Goal: Find specific page/section: Find specific page/section

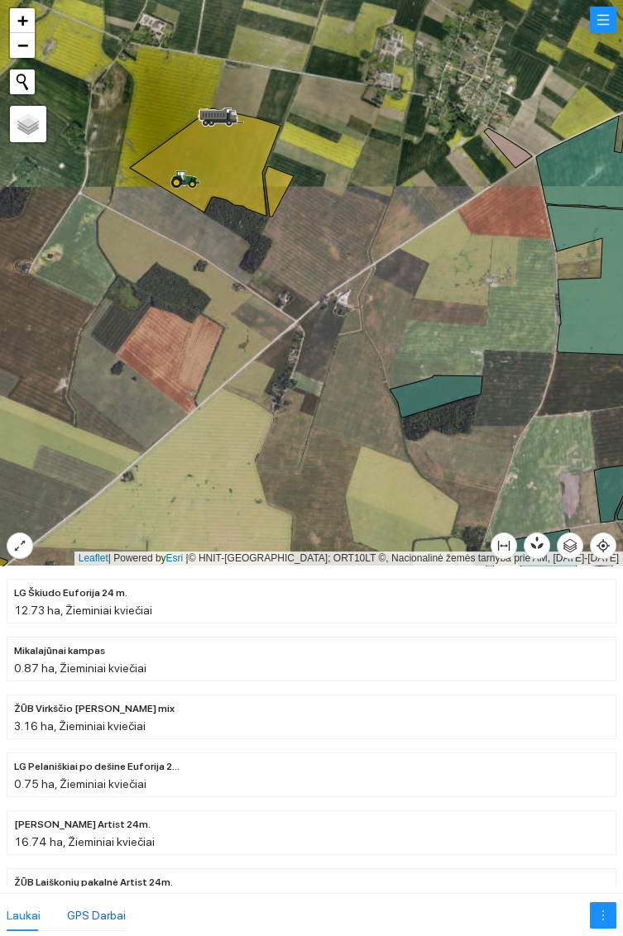
click at [98, 907] on div "GPS Darbai" at bounding box center [96, 916] width 59 height 18
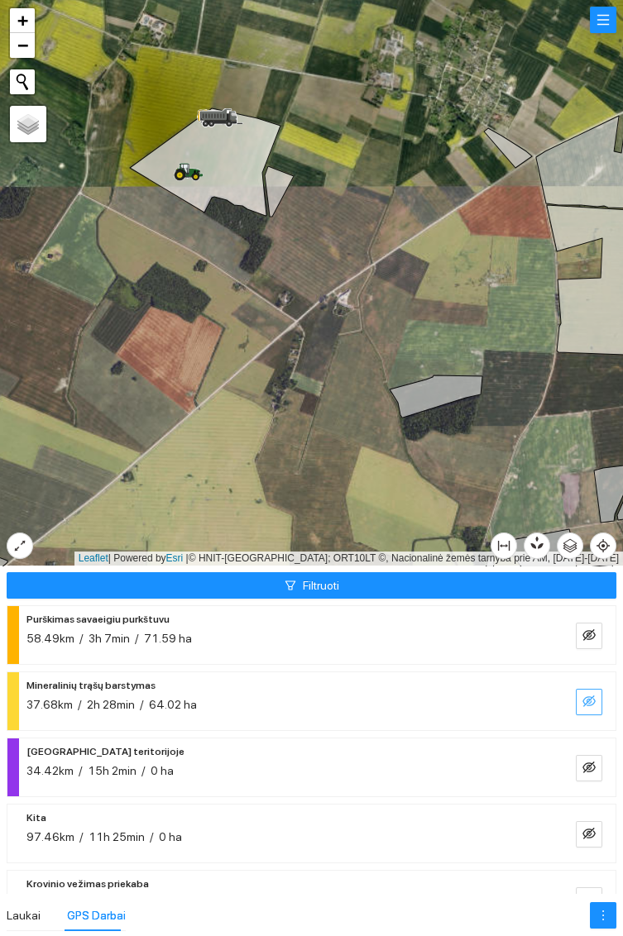
click at [587, 697] on icon "eye-invisible" at bounding box center [588, 702] width 13 height 12
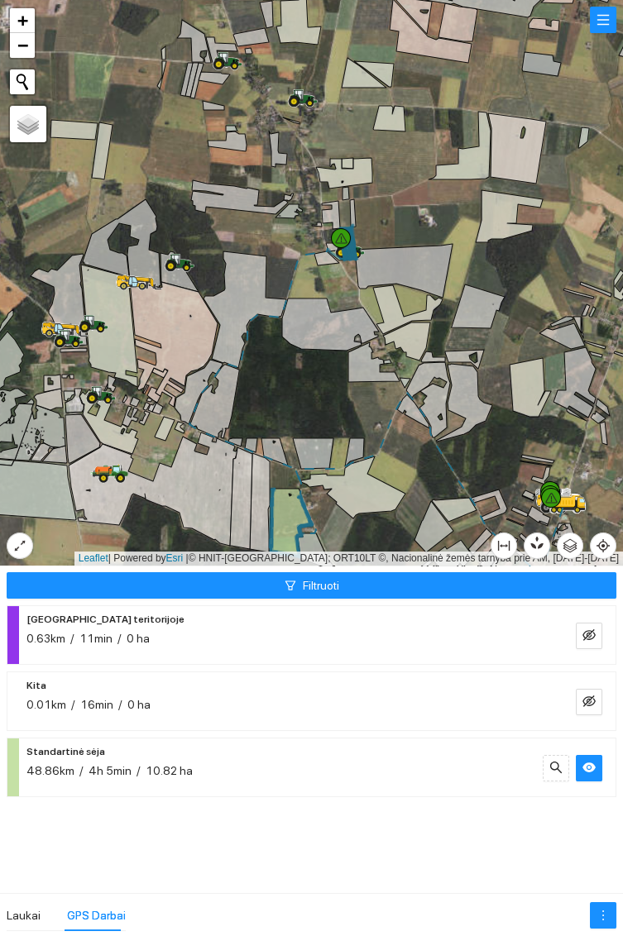
click at [301, 95] on icon at bounding box center [299, 95] width 8 height 10
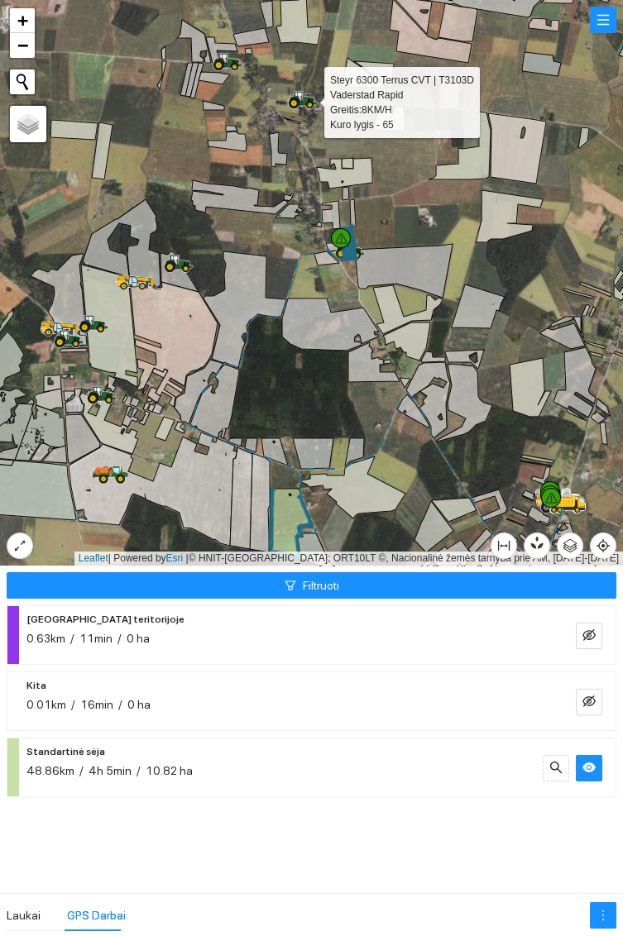
click at [222, 60] on icon at bounding box center [219, 66] width 12 height 12
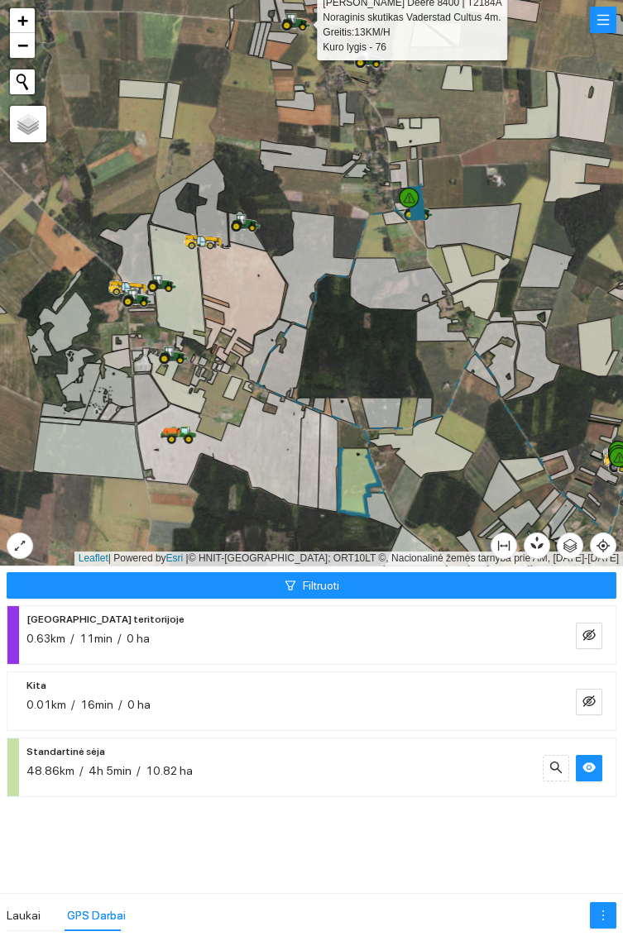
click at [245, 218] on icon at bounding box center [241, 220] width 8 height 10
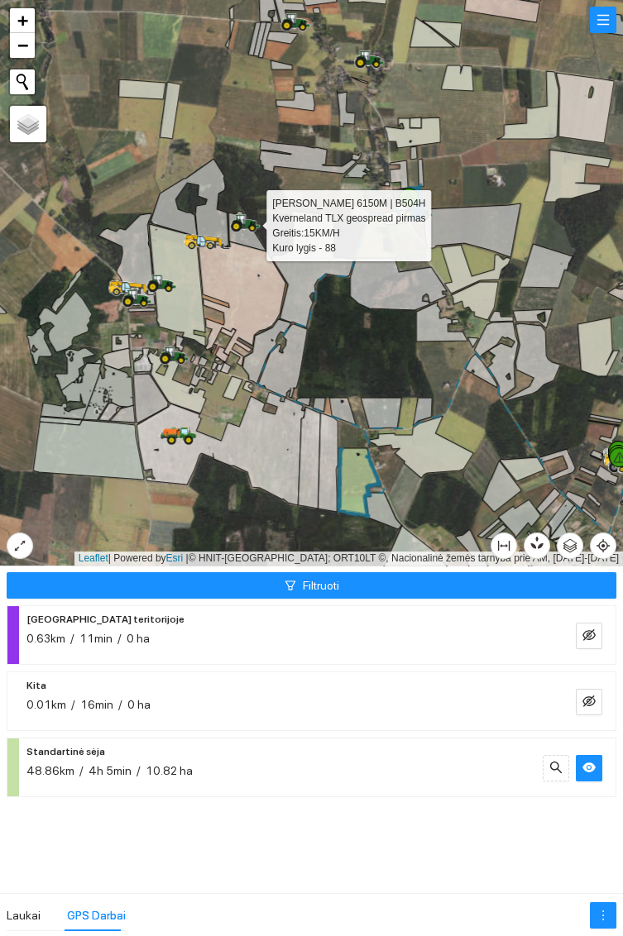
click at [457, 406] on div at bounding box center [311, 283] width 623 height 566
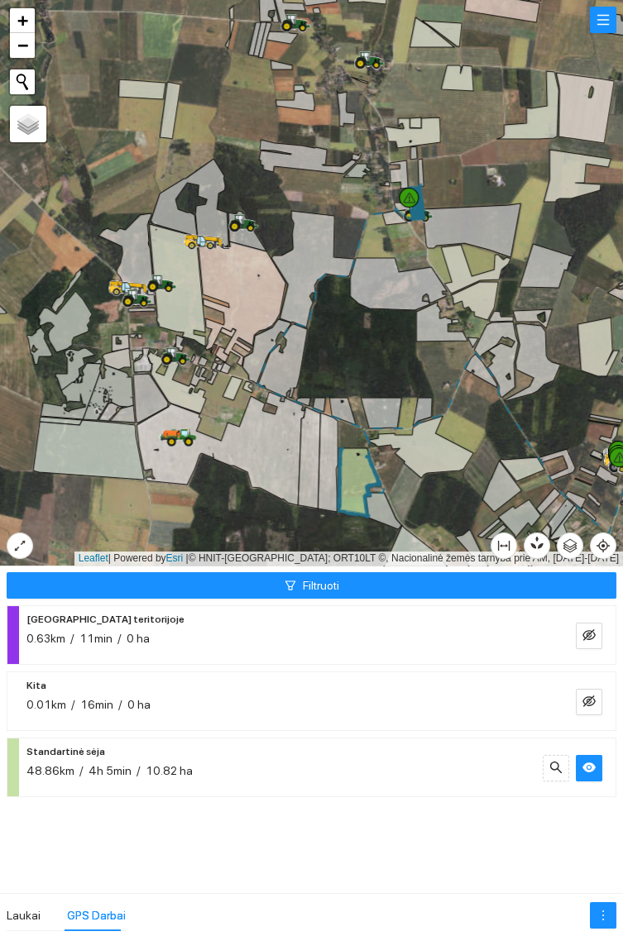
click at [156, 296] on icon at bounding box center [177, 285] width 56 height 122
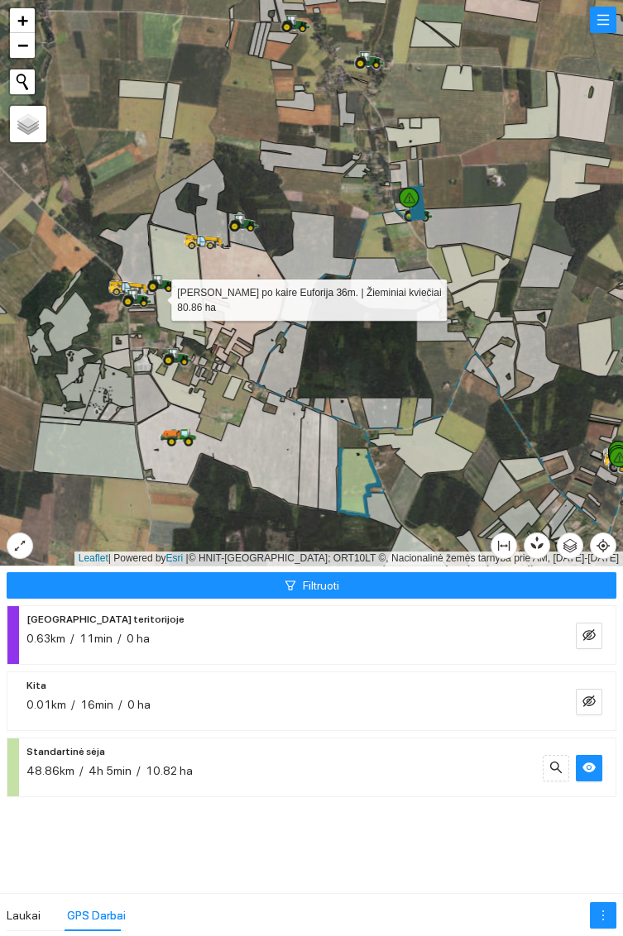
click at [160, 280] on icon at bounding box center [158, 280] width 8 height 10
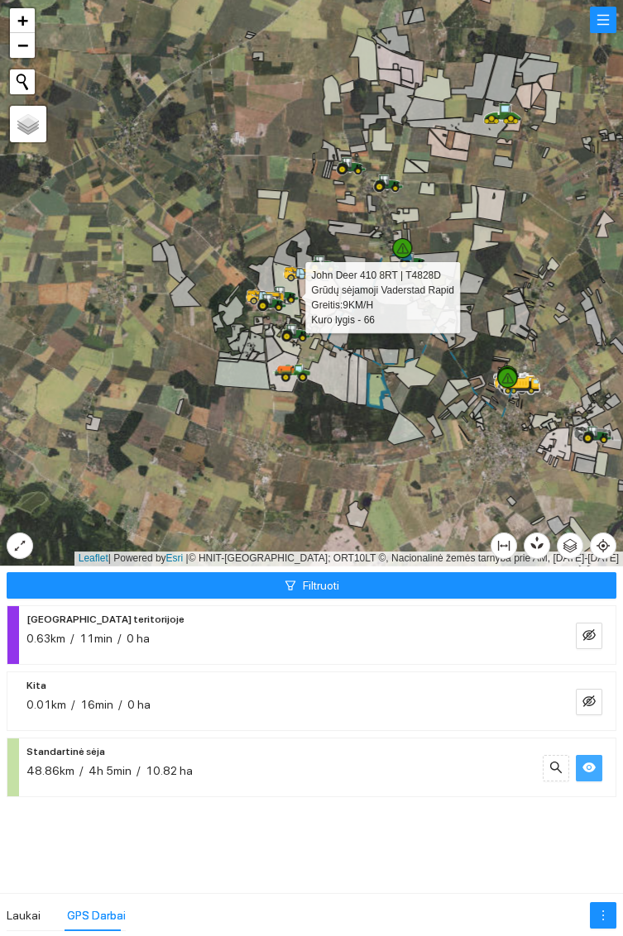
click at [586, 765] on icon "eye" at bounding box center [588, 768] width 13 height 10
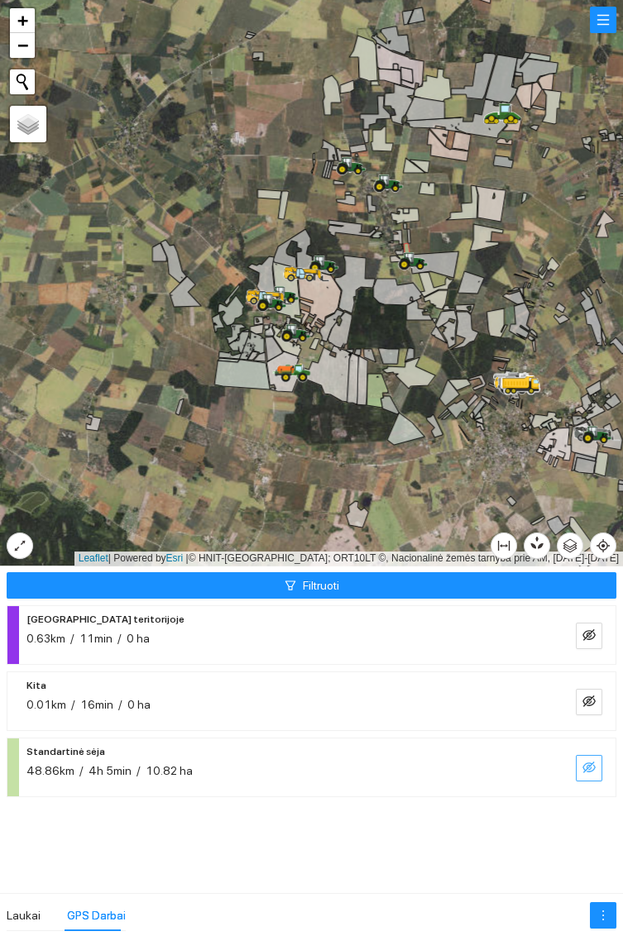
click at [588, 774] on span "eye-invisible" at bounding box center [588, 769] width 13 height 16
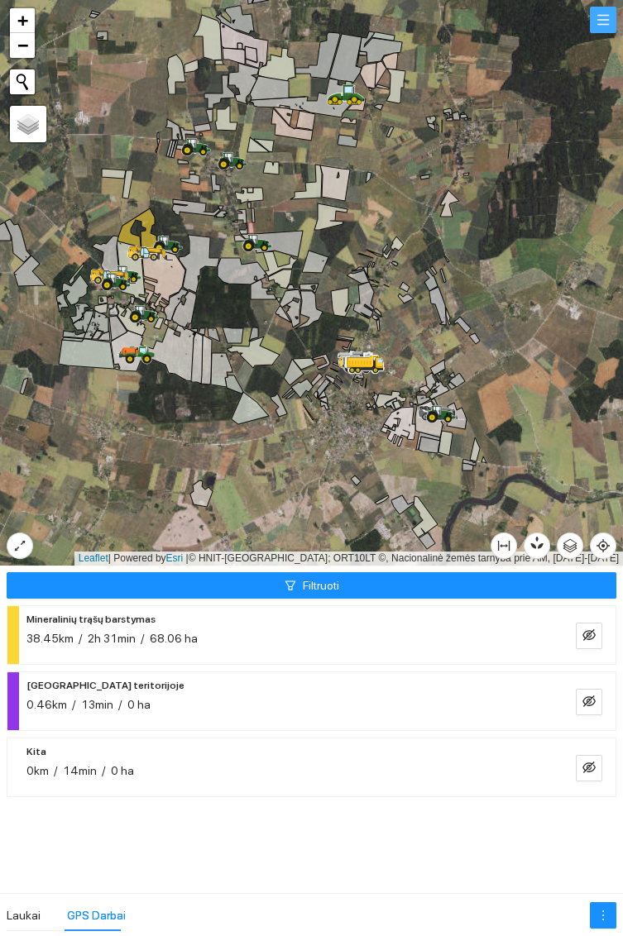
click at [604, 20] on button "button" at bounding box center [603, 20] width 26 height 26
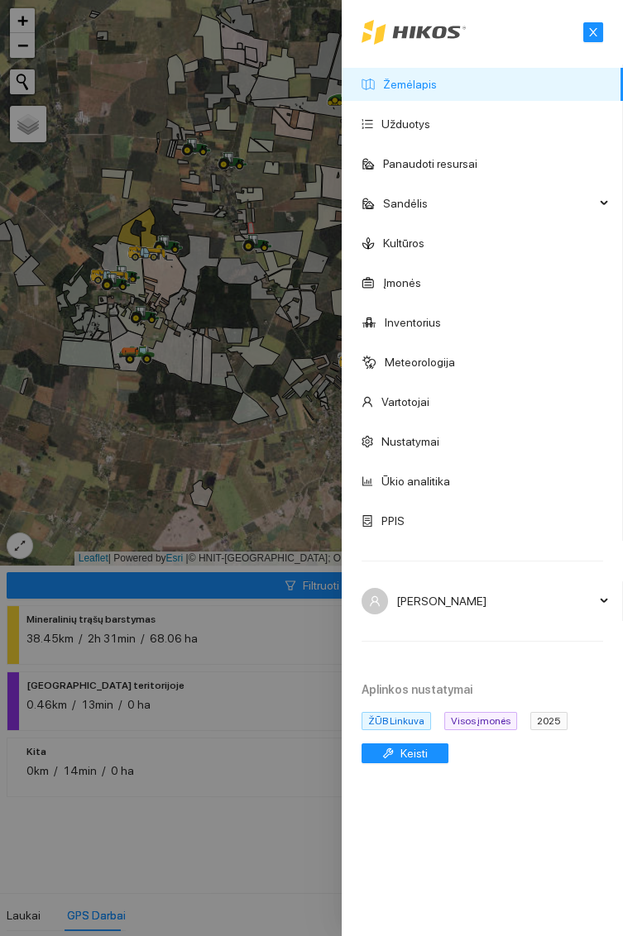
click at [282, 861] on div at bounding box center [311, 468] width 623 height 936
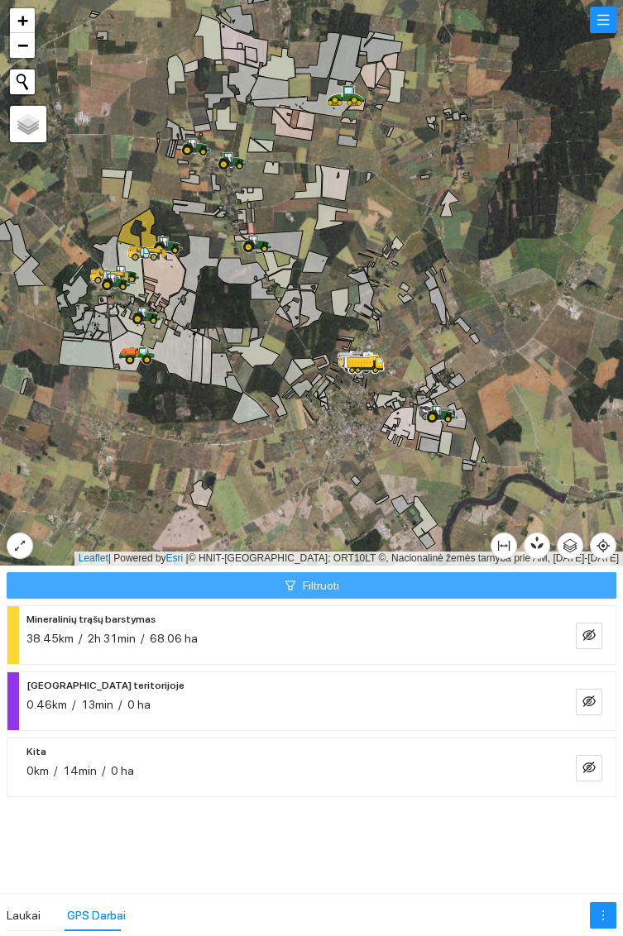
click at [491, 591] on button "Filtruoti" at bounding box center [312, 585] width 610 height 26
click at [502, 582] on button "Filtruoti" at bounding box center [312, 585] width 610 height 26
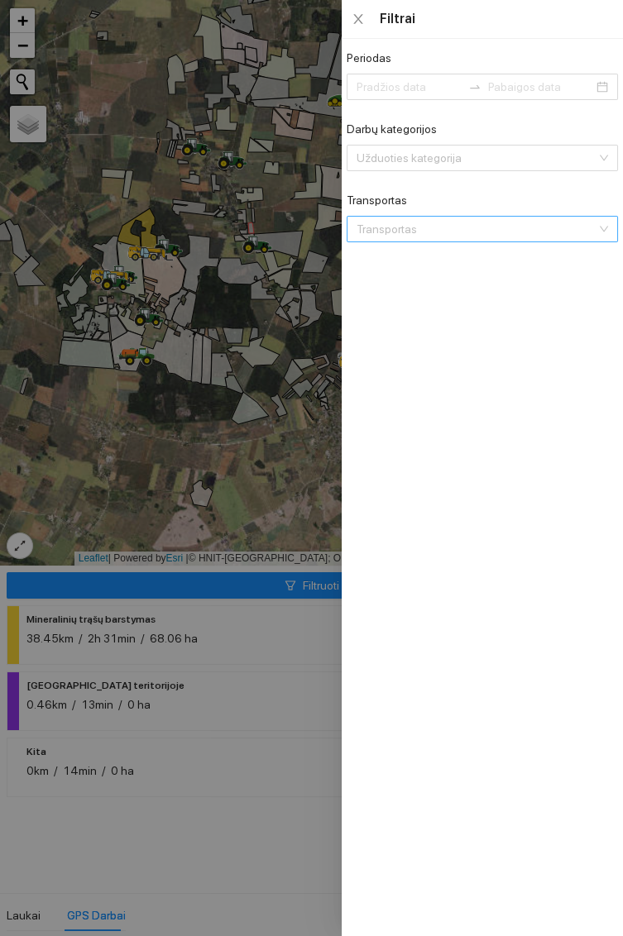
click at [287, 797] on div at bounding box center [311, 468] width 623 height 936
